Goal: Check status: Check status

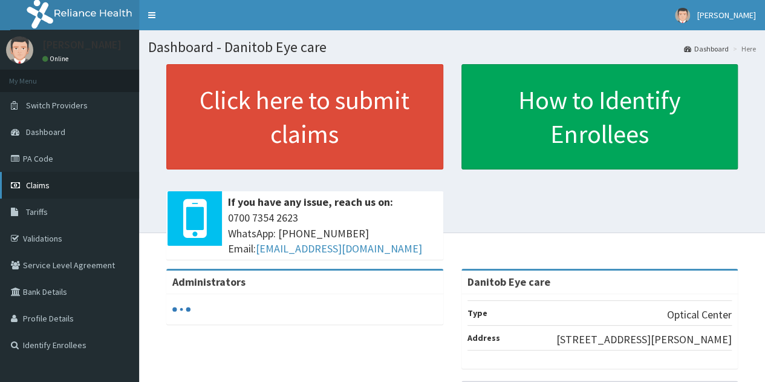
click at [34, 185] on span "Claims" at bounding box center [38, 185] width 24 height 11
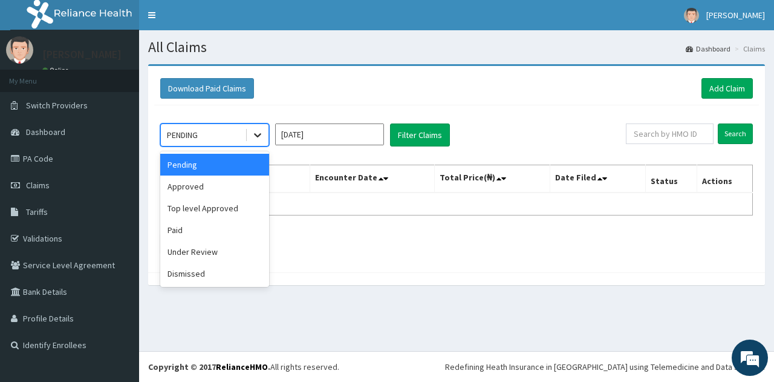
click at [258, 138] on icon at bounding box center [258, 135] width 12 height 12
click at [200, 235] on div "Paid" at bounding box center [214, 230] width 109 height 22
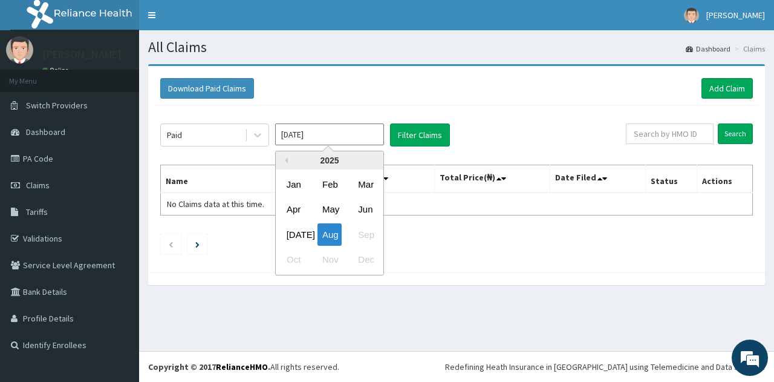
click at [327, 140] on input "[DATE]" at bounding box center [329, 134] width 109 height 22
click at [290, 235] on div "[DATE]" at bounding box center [294, 234] width 24 height 22
type input "[DATE]"
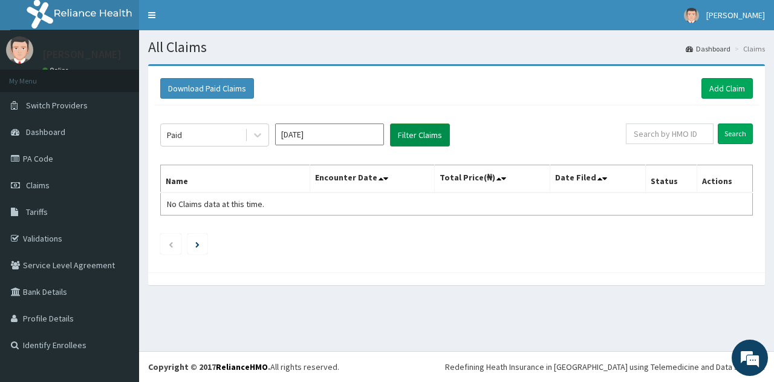
click at [425, 128] on button "Filter Claims" at bounding box center [420, 134] width 60 height 23
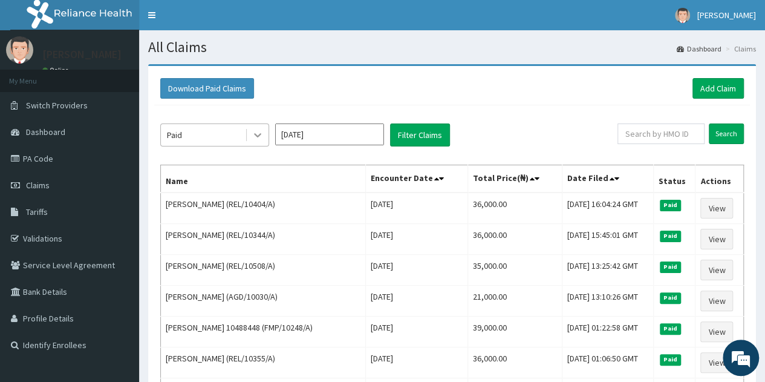
click at [260, 131] on icon at bounding box center [258, 135] width 12 height 12
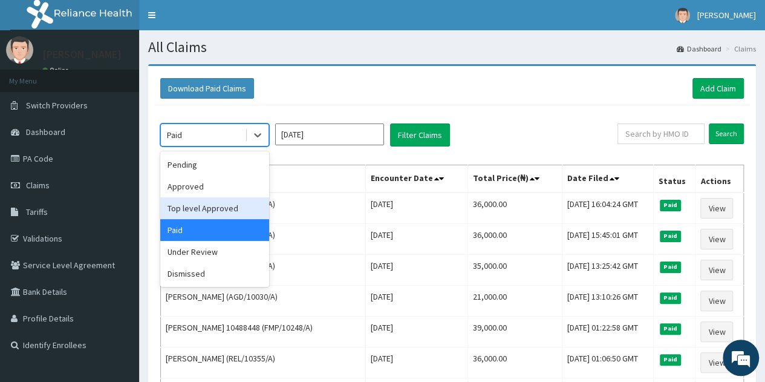
click at [202, 206] on div "Top level Approved" at bounding box center [214, 208] width 109 height 22
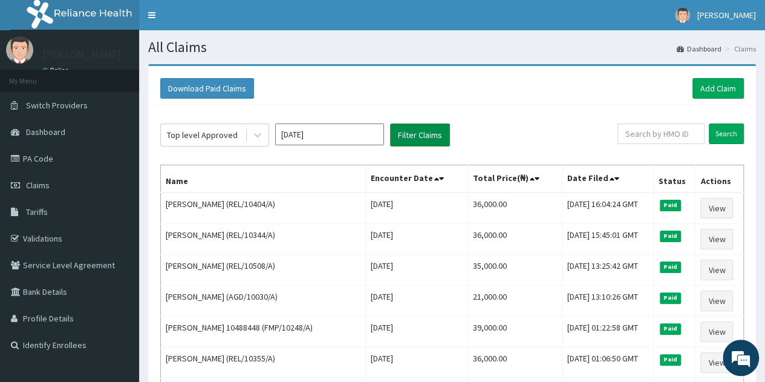
click at [410, 141] on button "Filter Claims" at bounding box center [420, 134] width 60 height 23
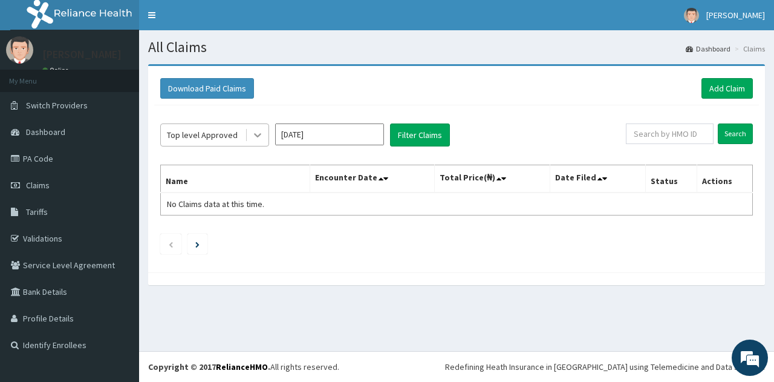
click at [253, 134] on icon at bounding box center [258, 135] width 12 height 12
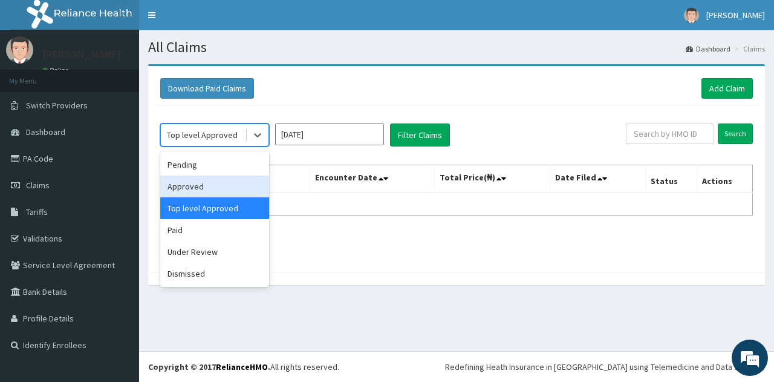
click at [196, 188] on div "Approved" at bounding box center [214, 186] width 109 height 22
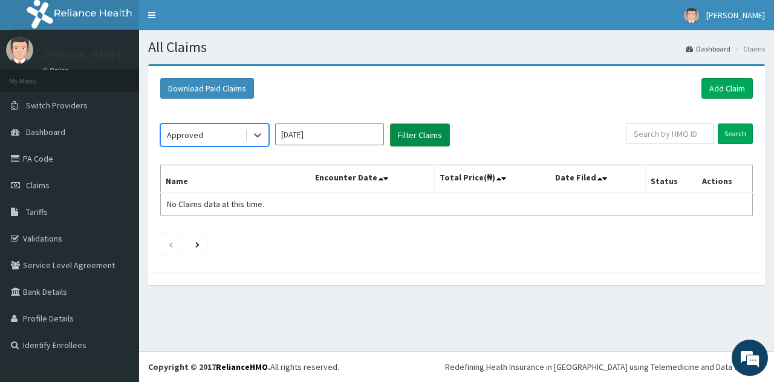
click at [407, 132] on button "Filter Claims" at bounding box center [420, 134] width 60 height 23
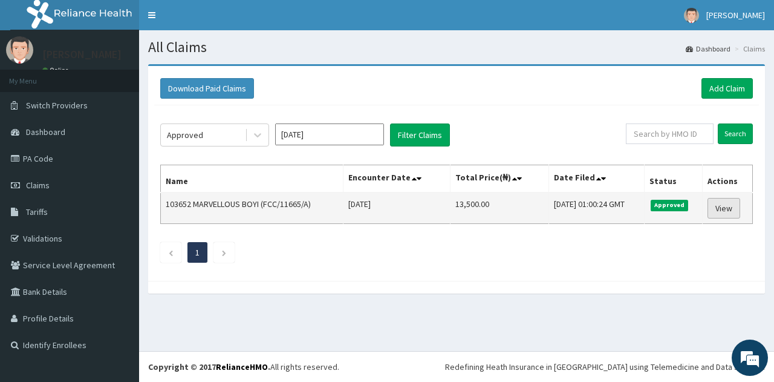
click at [730, 208] on link "View" at bounding box center [724, 208] width 33 height 21
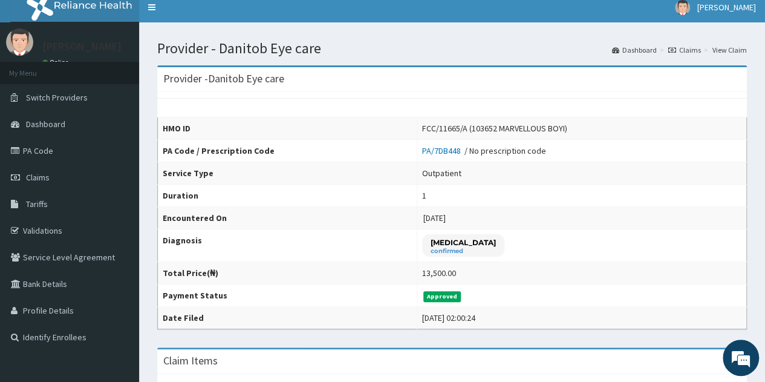
scroll to position [7, 0]
